Goal: Find specific page/section: Find specific page/section

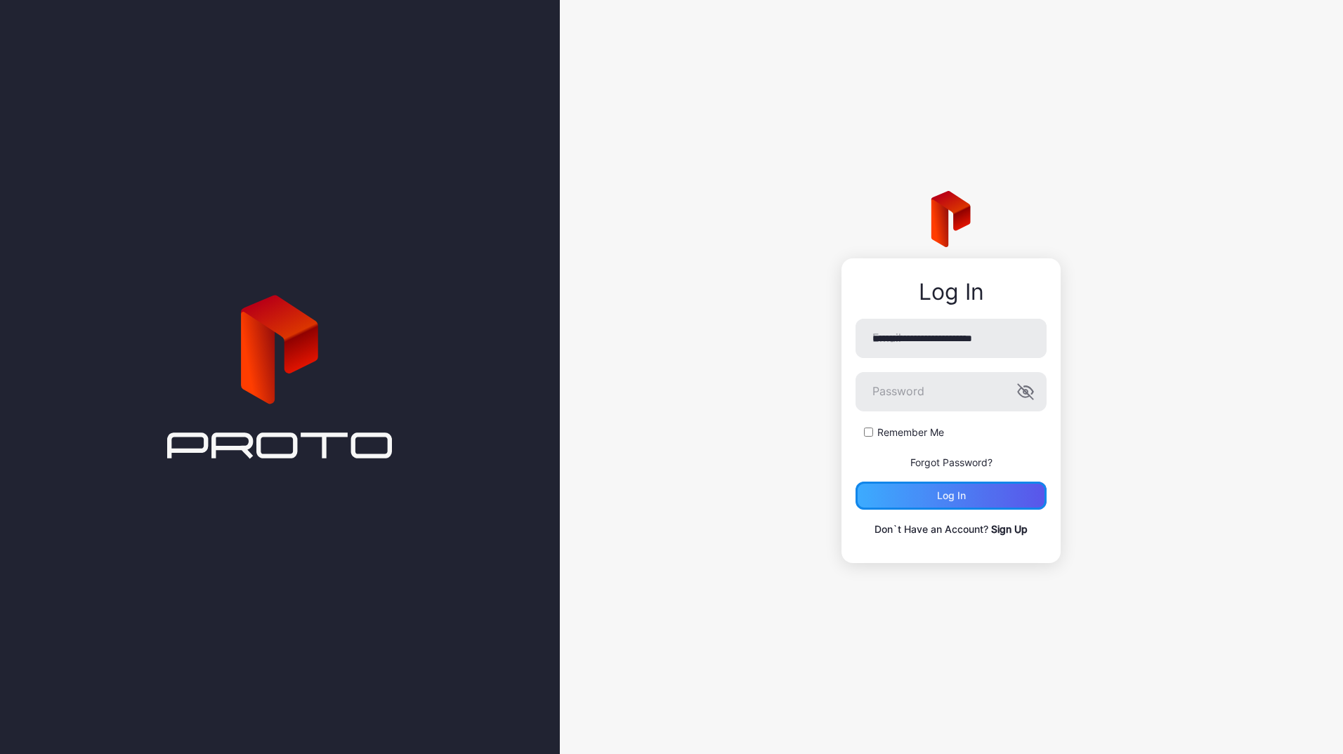
click at [949, 500] on div "Log in" at bounding box center [951, 495] width 29 height 11
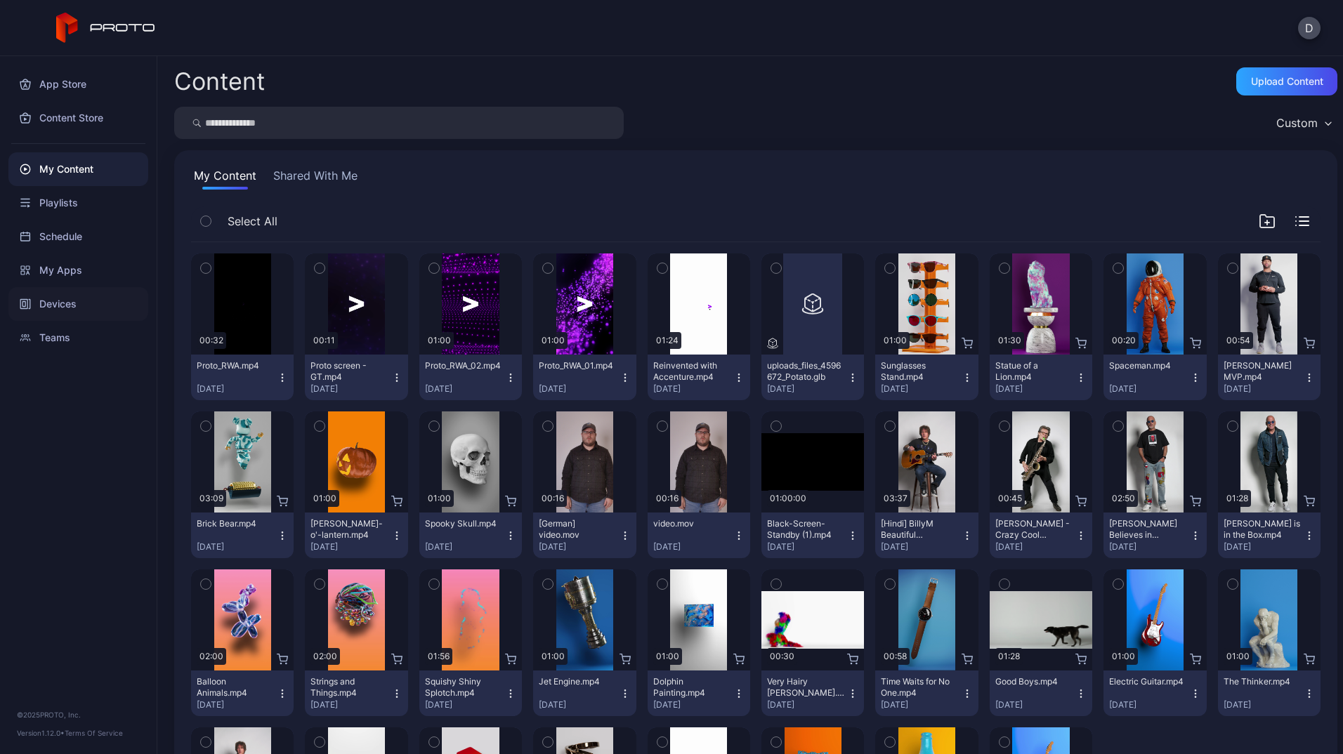
click at [63, 306] on div "Devices" at bounding box center [78, 304] width 140 height 34
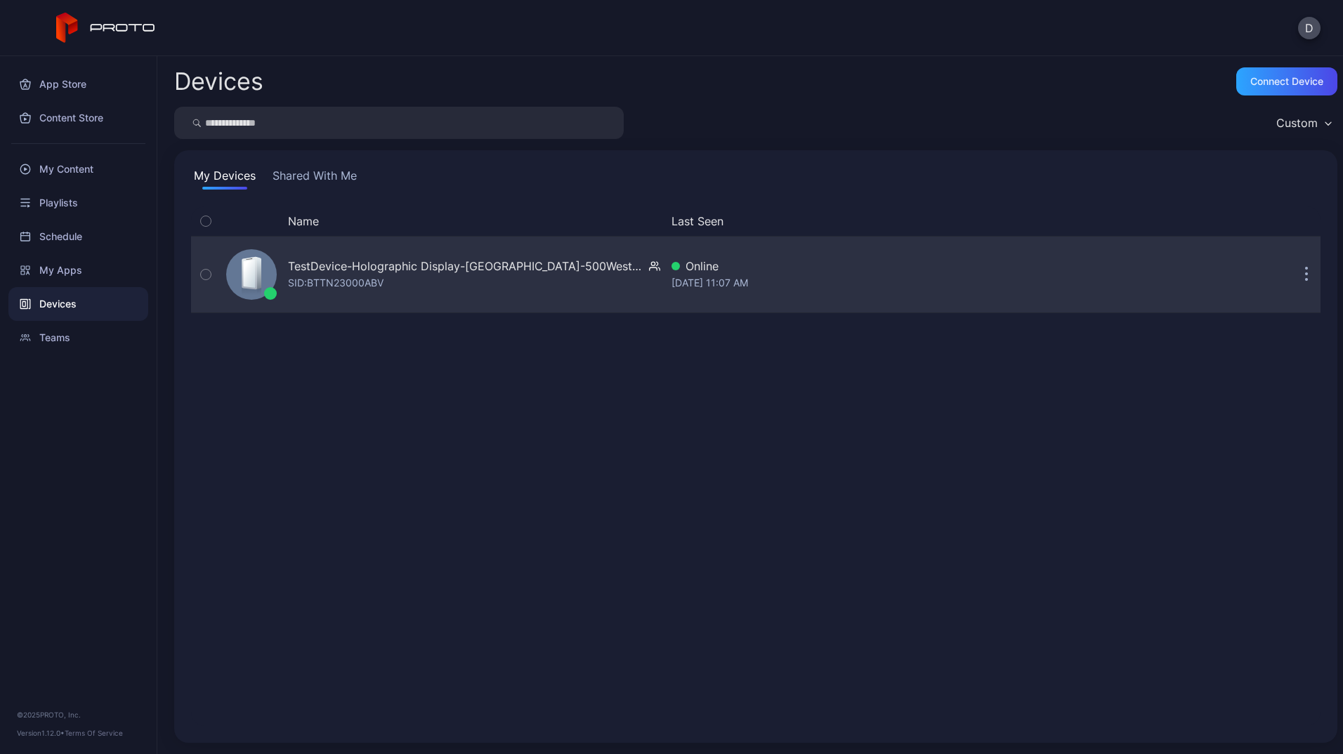
click at [462, 261] on div "TestDevice-Holographic Display-[GEOGRAPHIC_DATA]-500West-Showcase" at bounding box center [465, 266] width 355 height 17
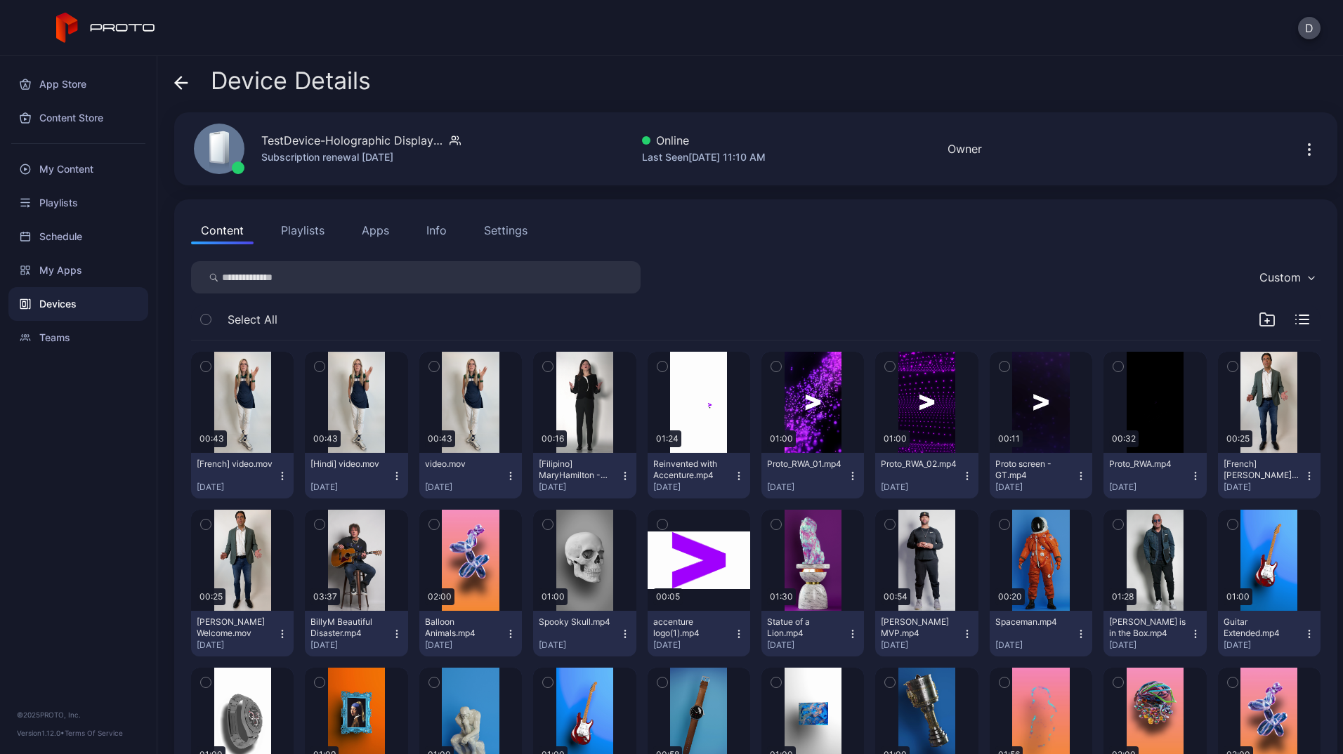
click at [489, 229] on div "Settings" at bounding box center [506, 230] width 44 height 17
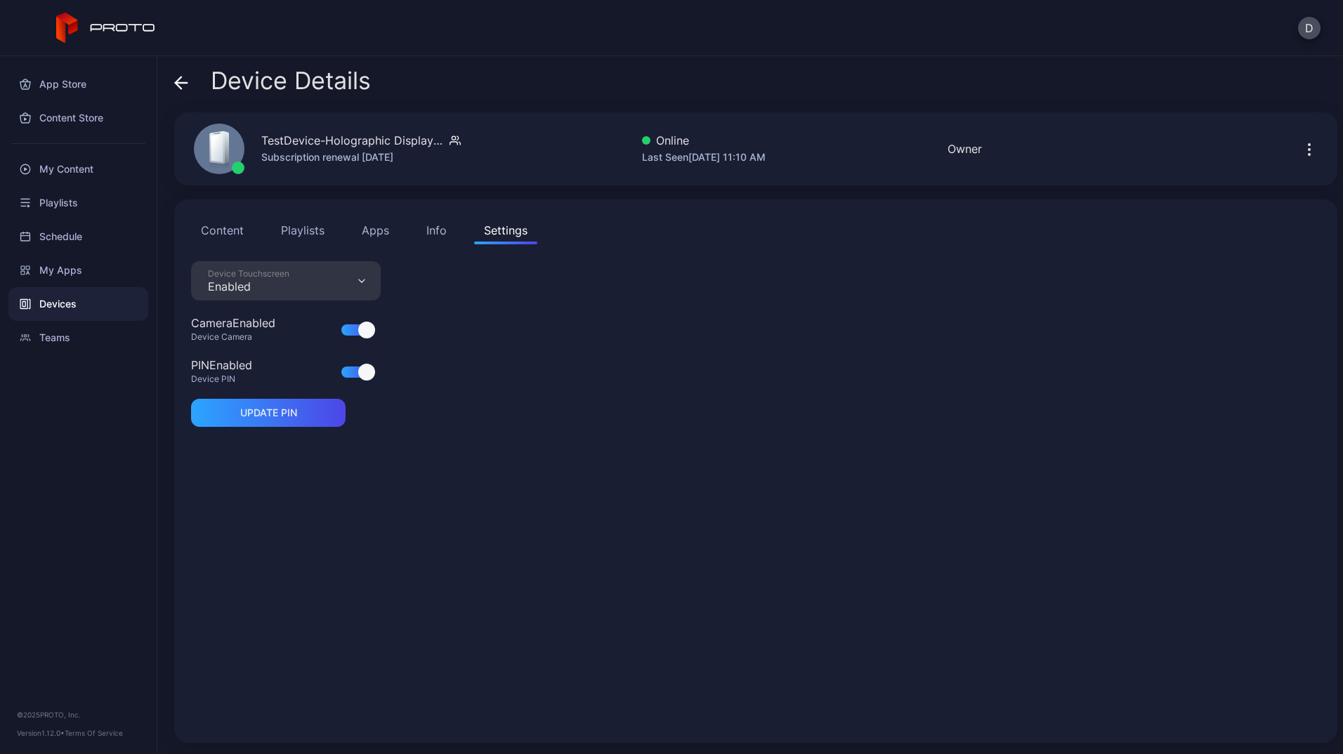
click at [1290, 150] on div at bounding box center [1312, 149] width 45 height 28
click at [1301, 148] on icon "button" at bounding box center [1309, 149] width 17 height 17
click at [824, 392] on div "Device Touchscreen Enabled Camera Enabled Device Camera PIN Enabled Device PIN …" at bounding box center [755, 493] width 1129 height 465
click at [303, 228] on button "Playlists" at bounding box center [302, 230] width 63 height 28
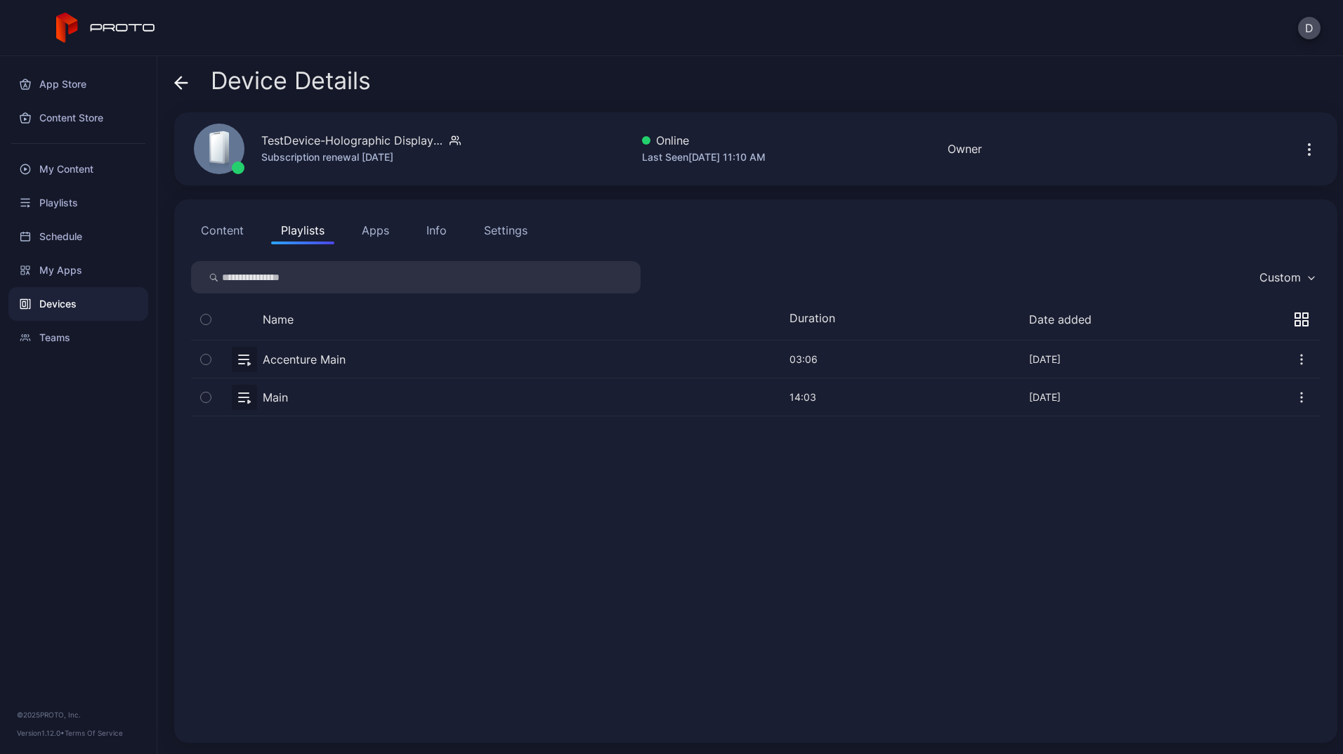
click at [371, 232] on button "Apps" at bounding box center [375, 230] width 47 height 28
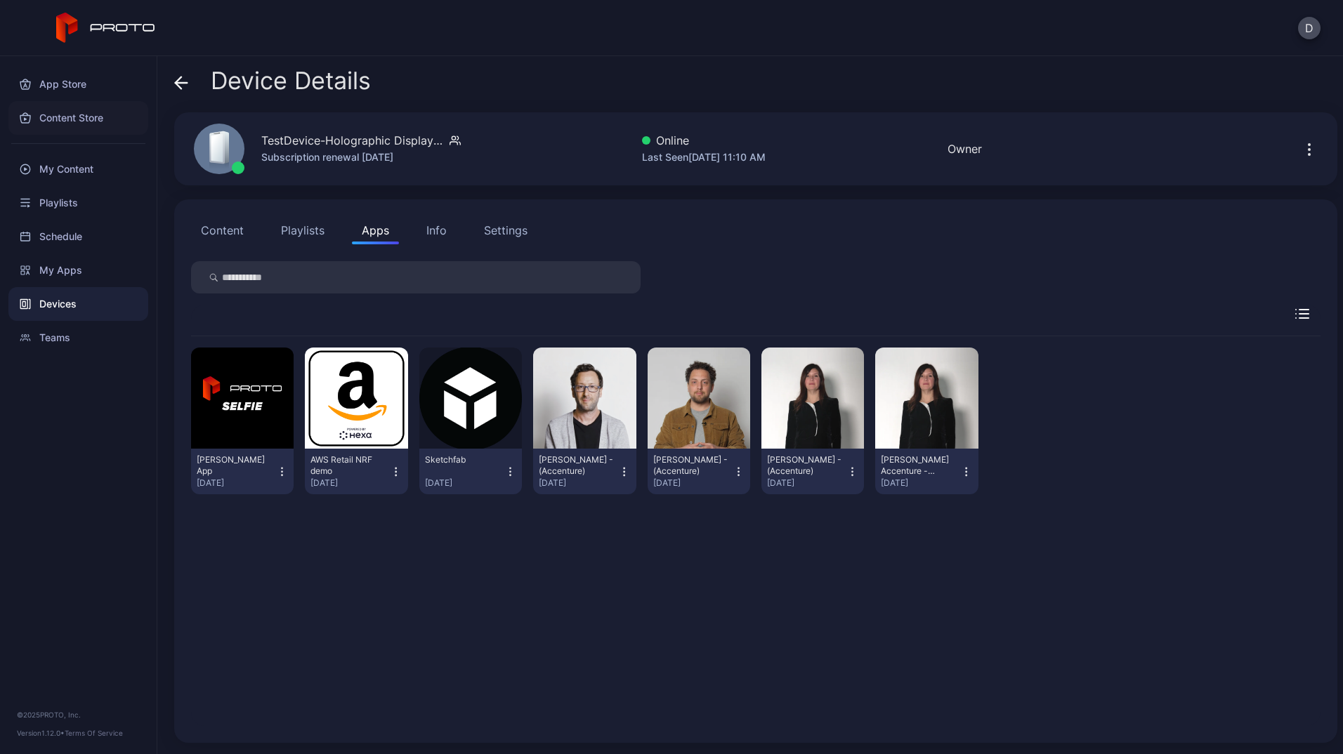
click at [64, 120] on div "Content Store" at bounding box center [78, 118] width 140 height 34
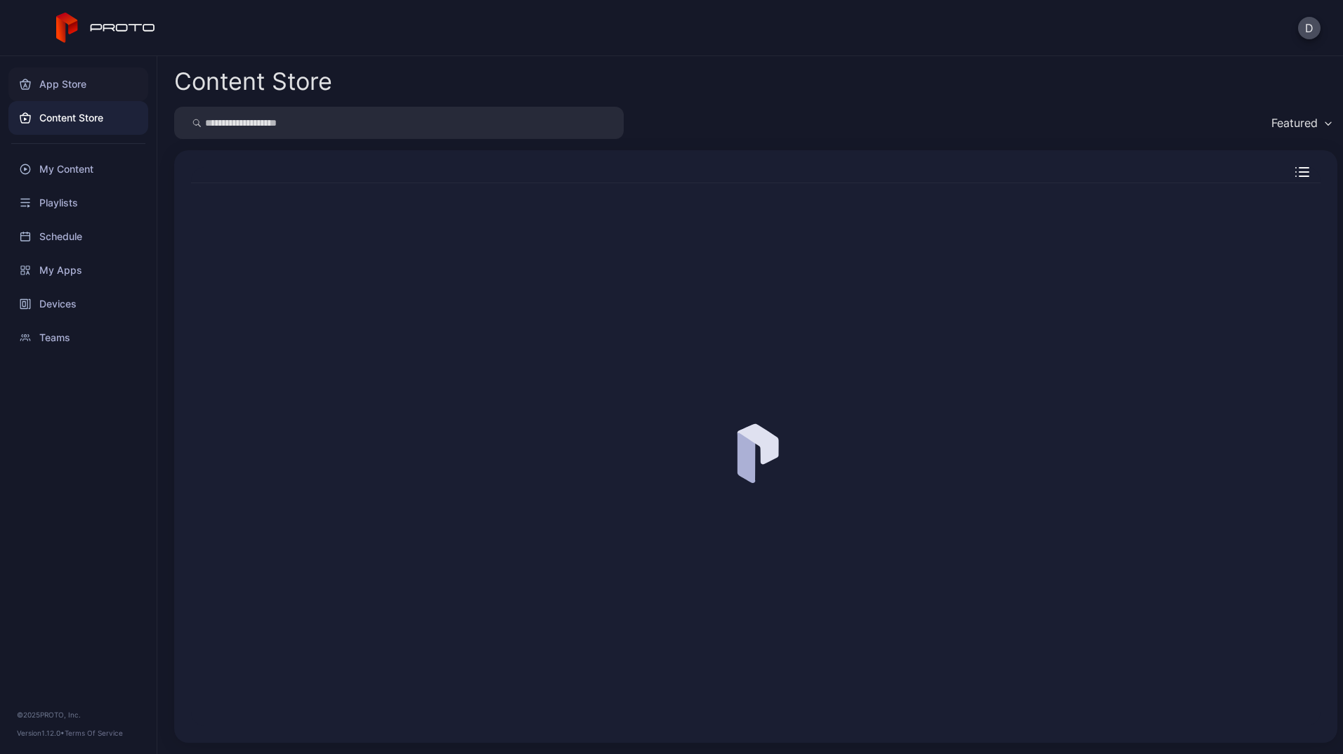
click at [72, 83] on div "App Store" at bounding box center [78, 84] width 140 height 34
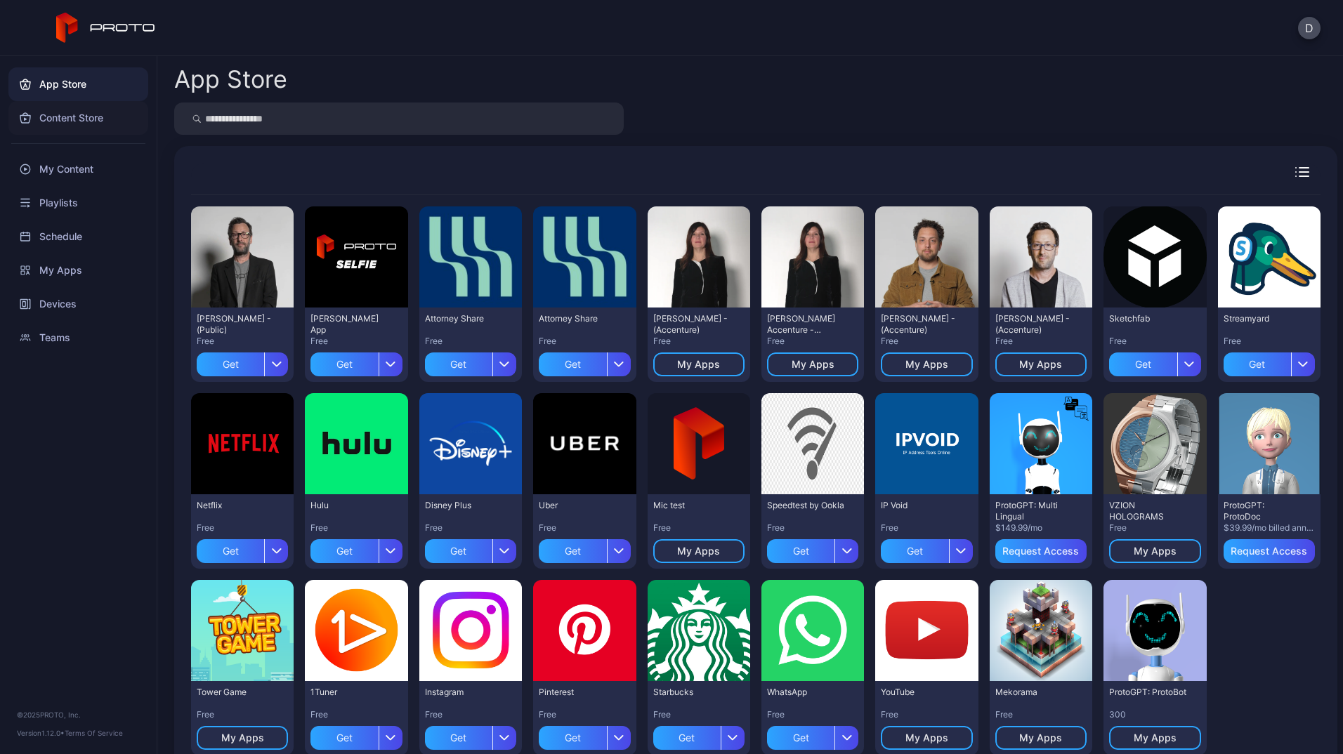
click at [33, 109] on div "Content Store" at bounding box center [78, 118] width 140 height 34
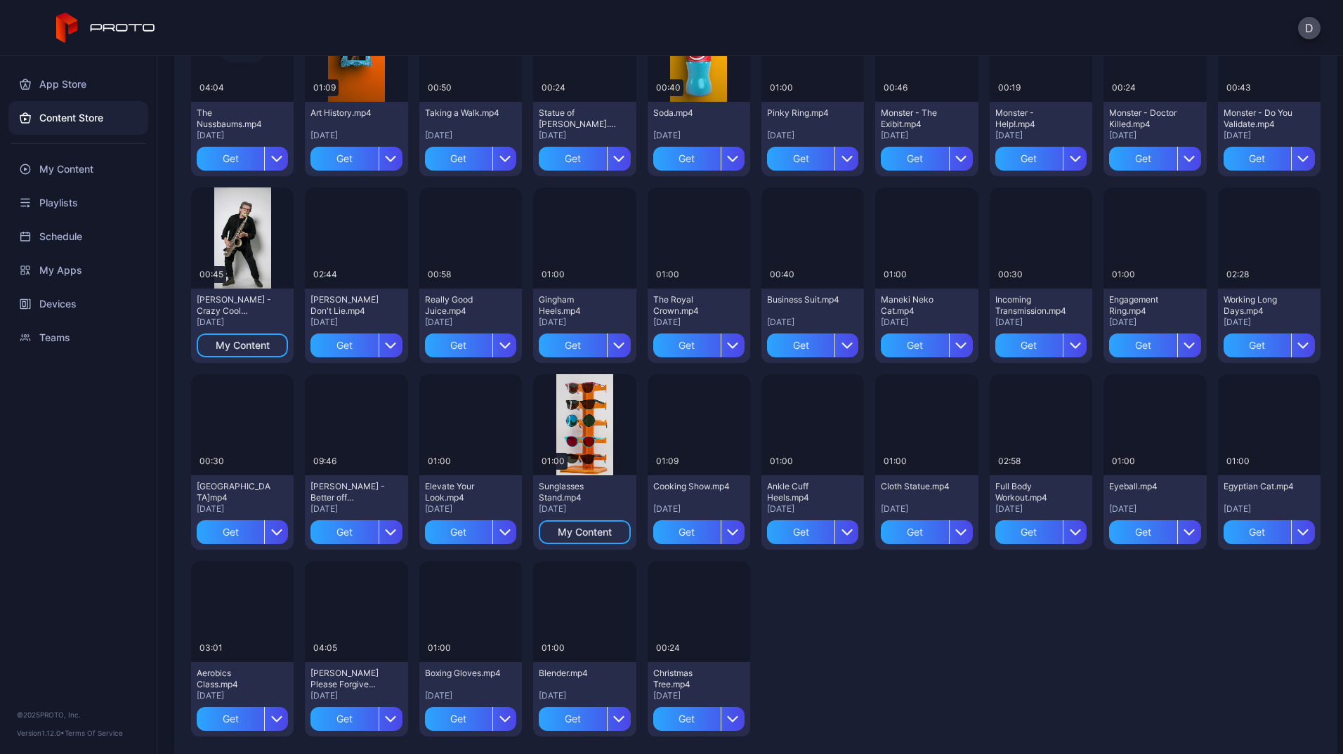
scroll to position [1146, 0]
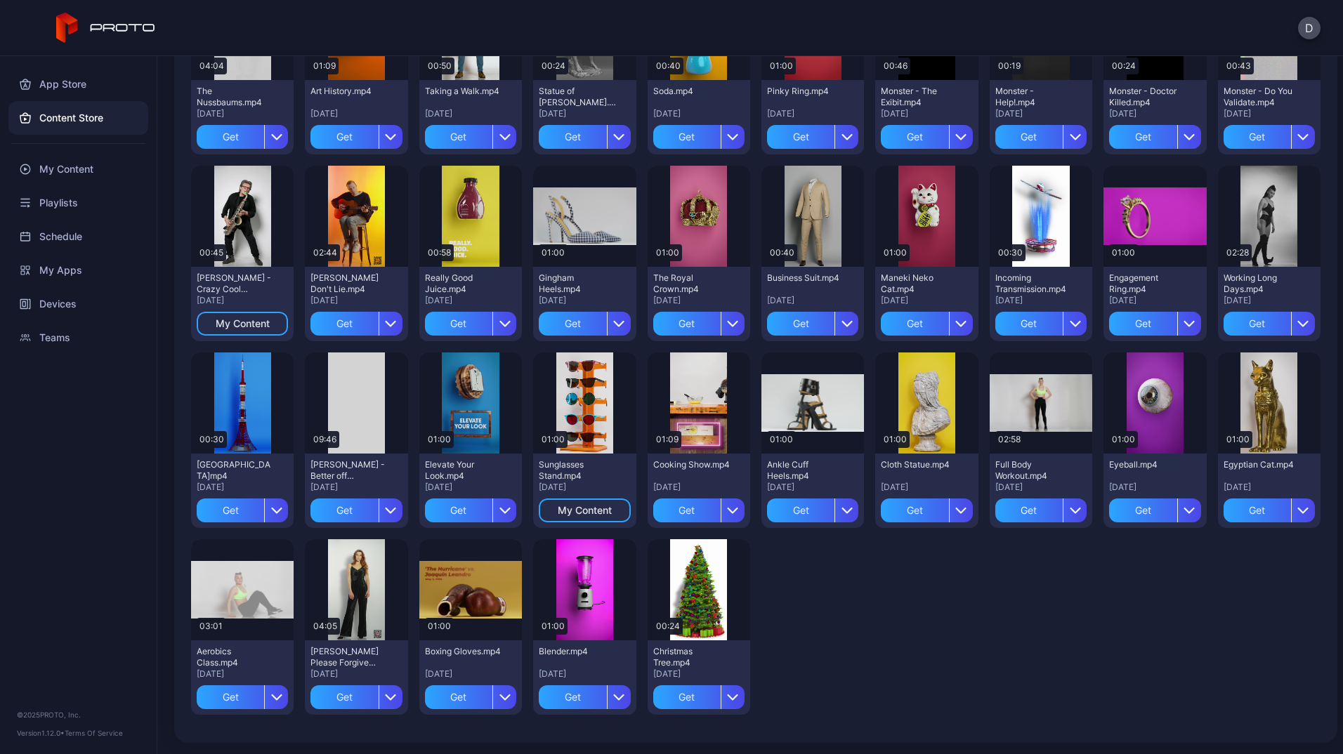
click at [41, 476] on div "App Store Content Store My Content Playlists Schedule My Apps Devices Teams © 2…" at bounding box center [78, 405] width 157 height 698
